Goal: Transaction & Acquisition: Book appointment/travel/reservation

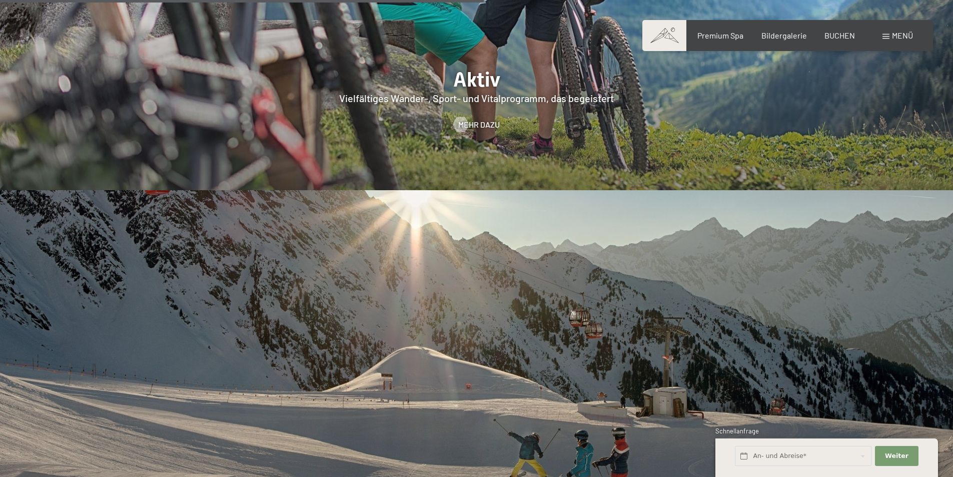
scroll to position [2602, 0]
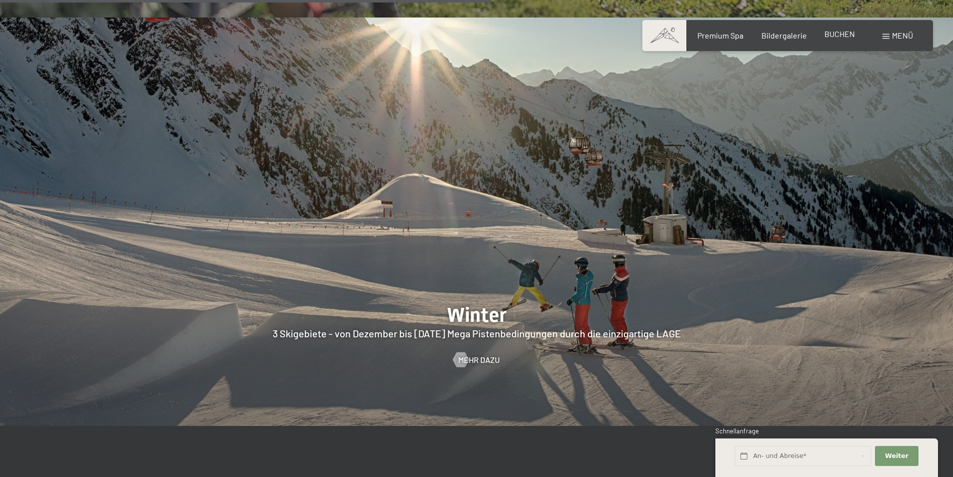
click at [839, 34] on span "BUCHEN" at bounding box center [840, 34] width 31 height 10
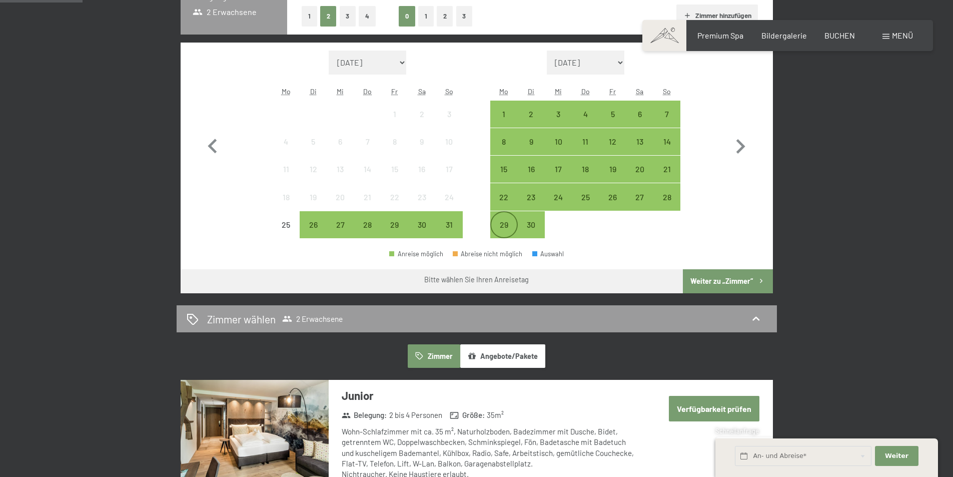
scroll to position [300, 0]
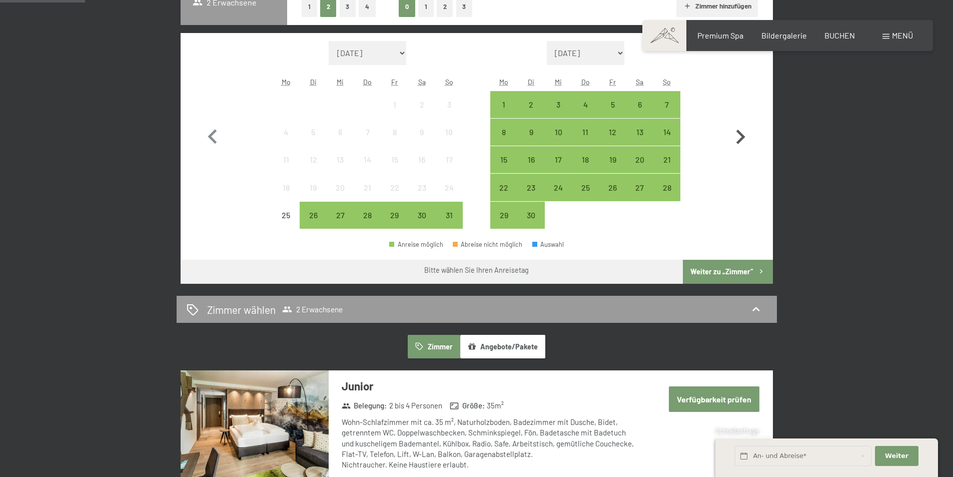
click at [740, 132] on icon "button" at bounding box center [741, 137] width 9 height 15
select select "2025-09-01"
select select "2025-10-01"
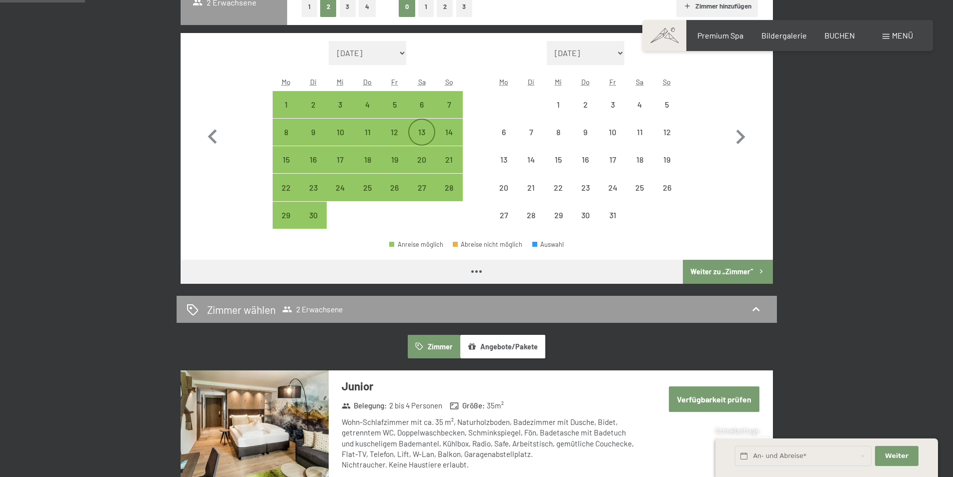
select select "2025-09-01"
select select "2025-10-01"
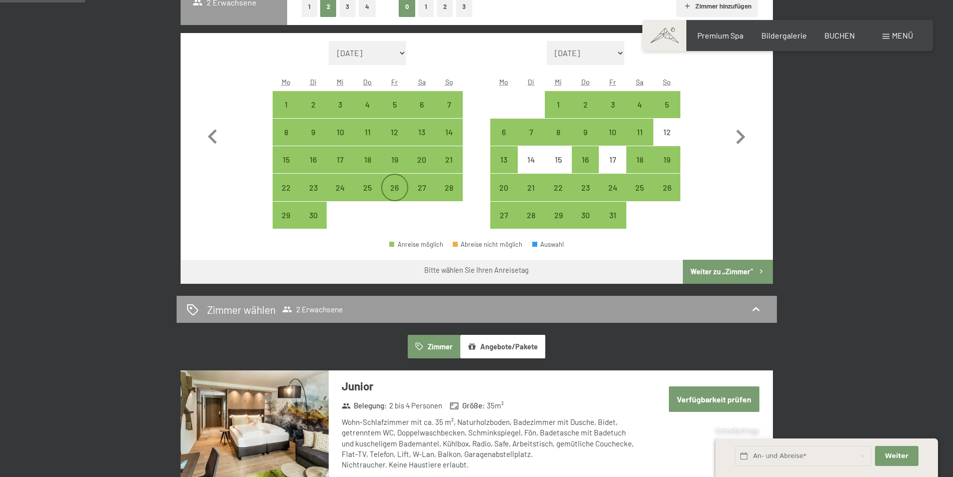
click at [403, 189] on div "26" at bounding box center [394, 196] width 25 height 25
select select "2025-09-01"
select select "2025-10-01"
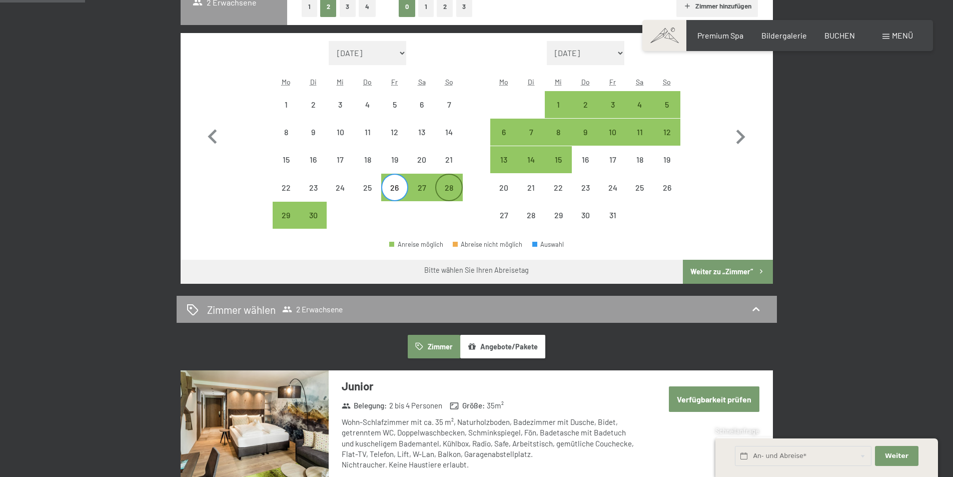
click at [448, 194] on div "28" at bounding box center [448, 196] width 25 height 25
select select "2025-09-01"
select select "2025-10-01"
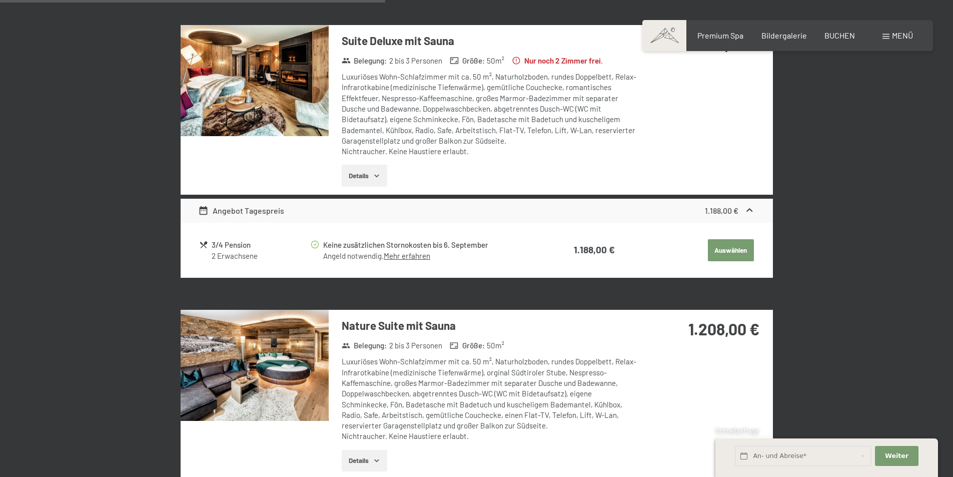
scroll to position [1301, 0]
